Goal: Task Accomplishment & Management: Manage account settings

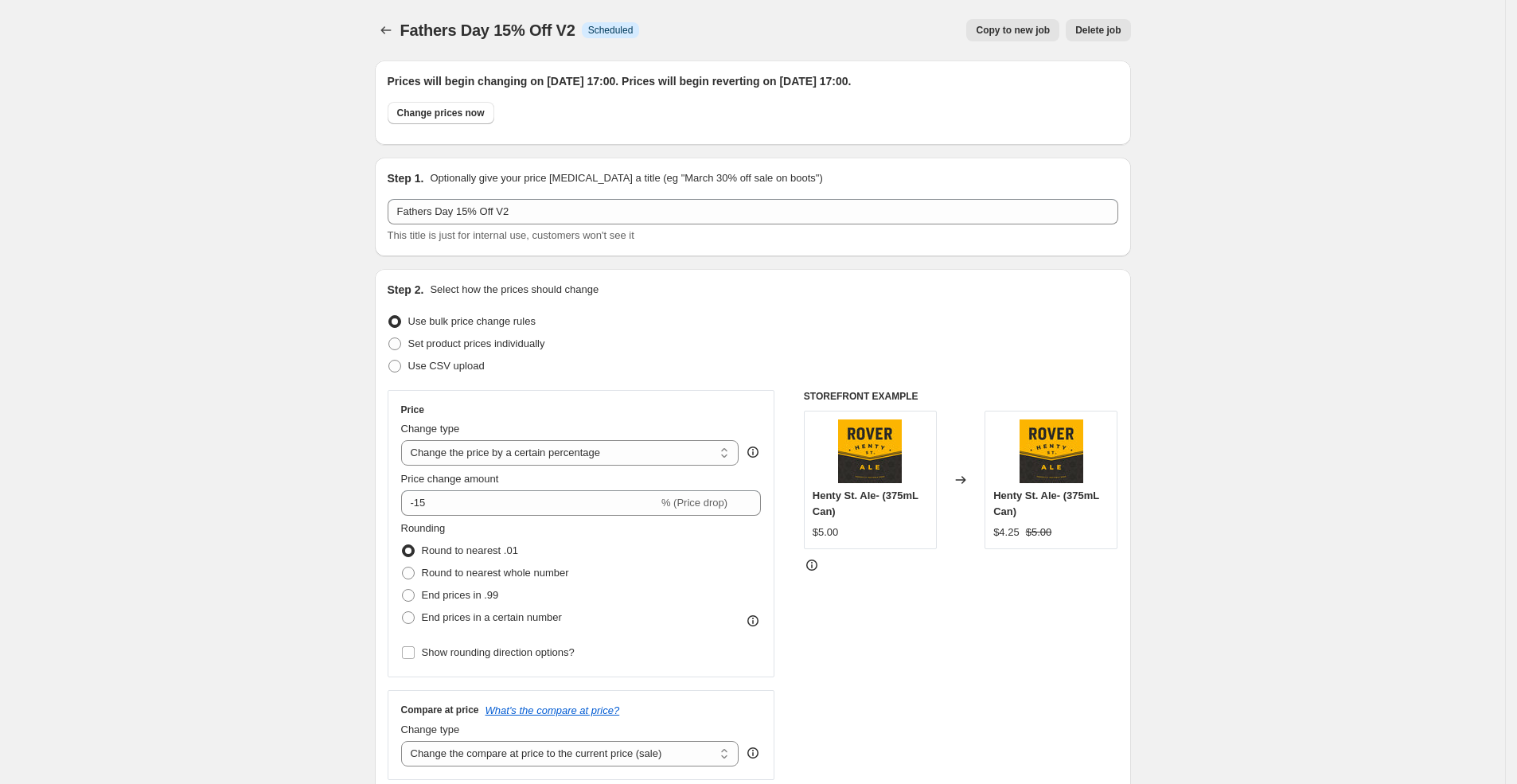
select select "percentage"
select select "product_status"
select select "collection"
select select "not_equal"
select select "collection"
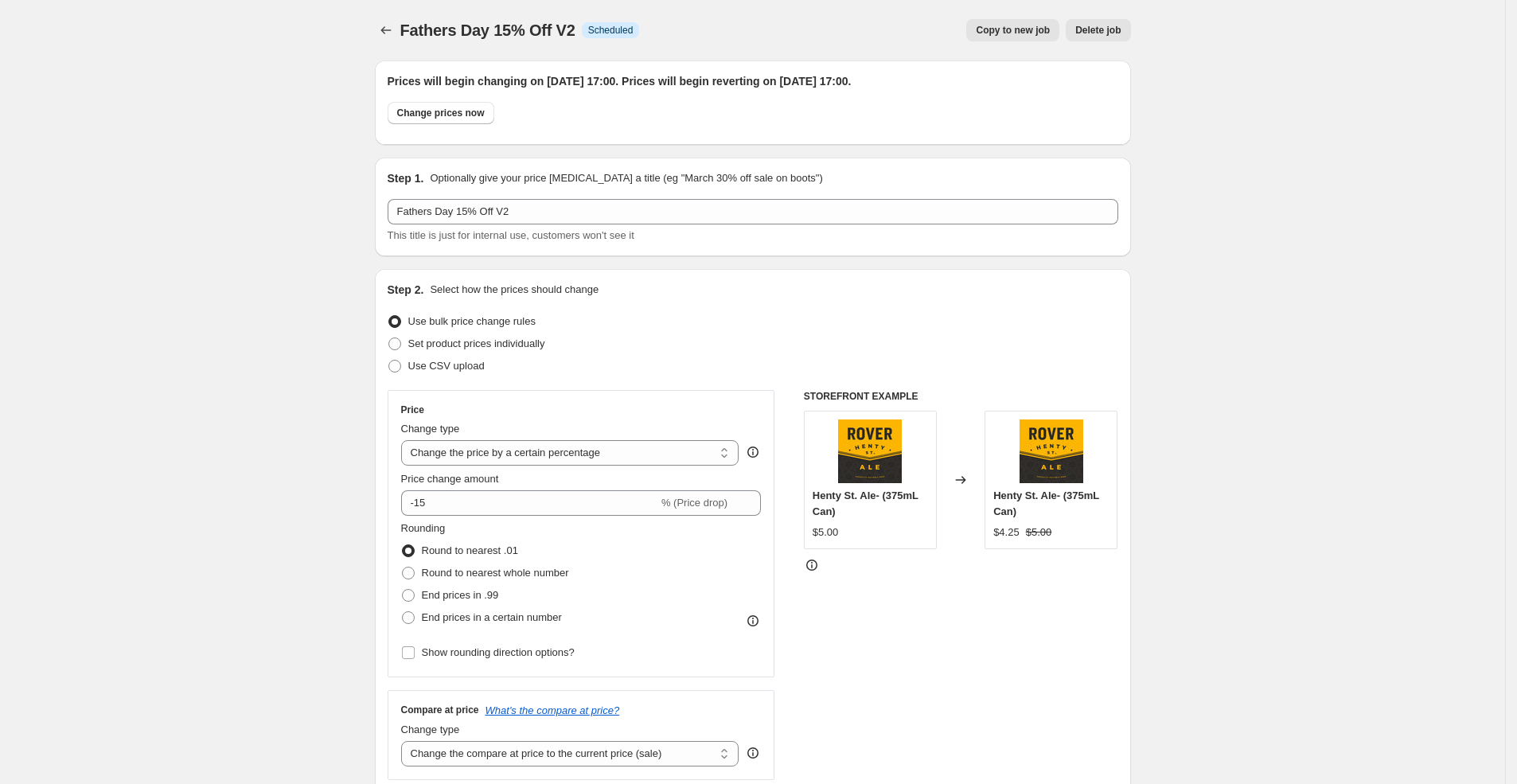
select select "not_equal"
select select "collection"
select select "not_equal"
select select "product_status"
select select "not_equal"
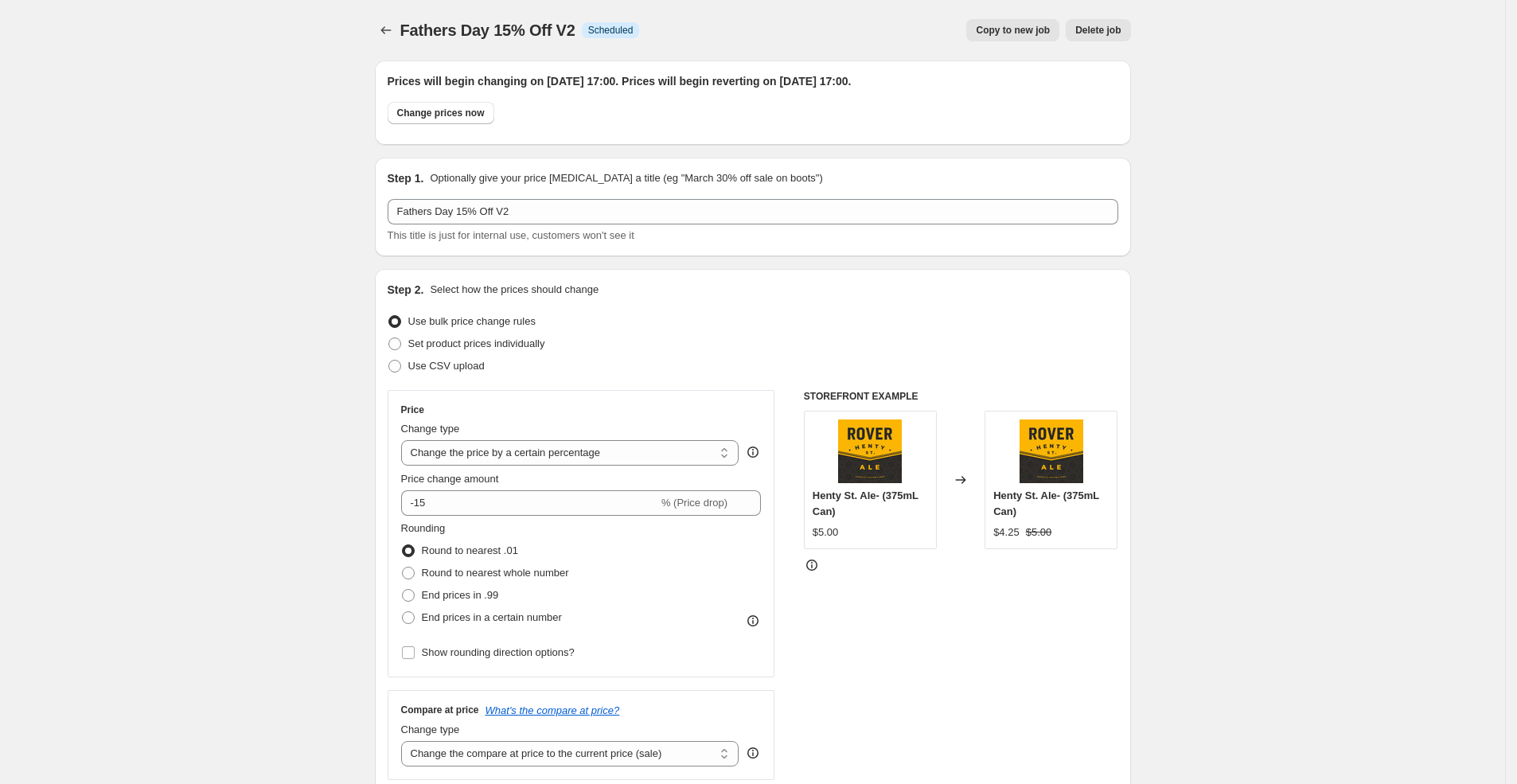
select select "archived"
select select "not_equal"
select select "collection"
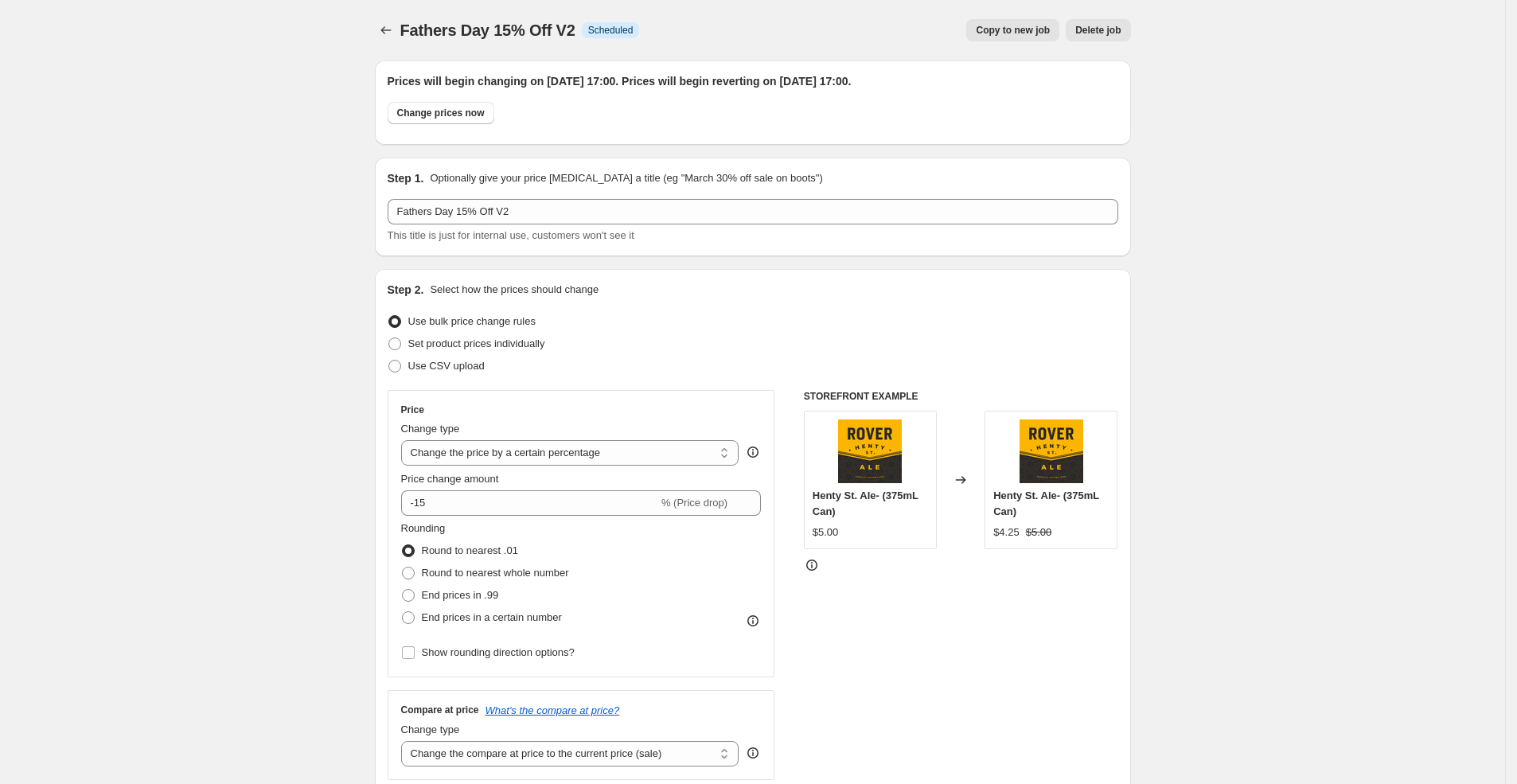
select select "not_equal"
